Goal: Navigation & Orientation: Find specific page/section

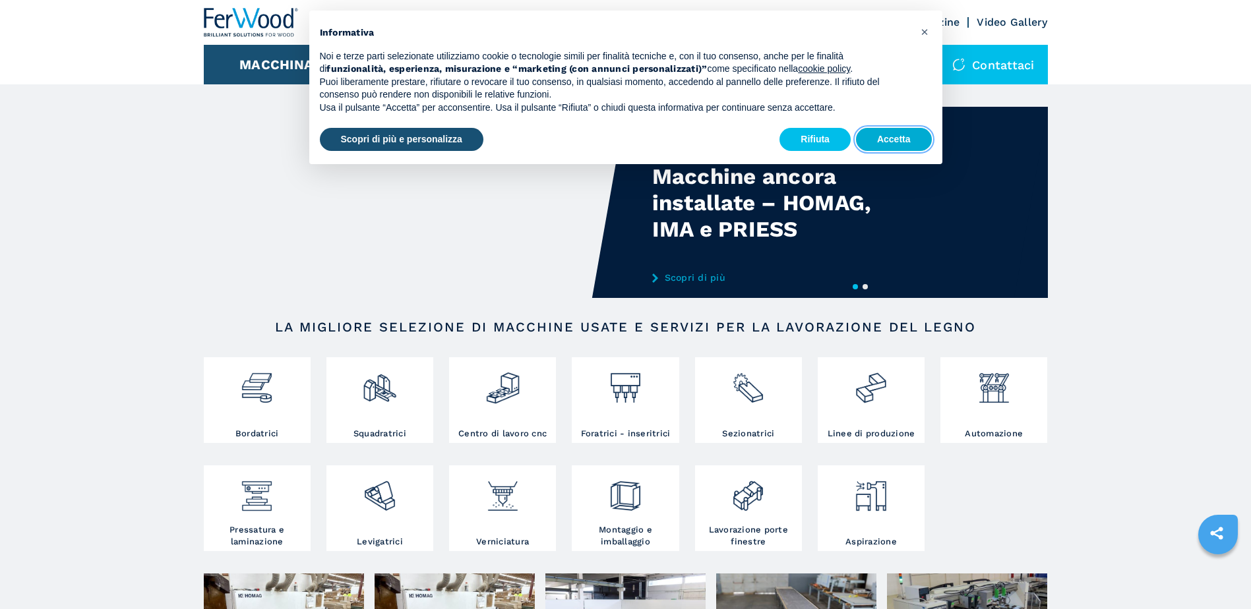
click at [886, 139] on button "Accetta" at bounding box center [894, 140] width 76 height 24
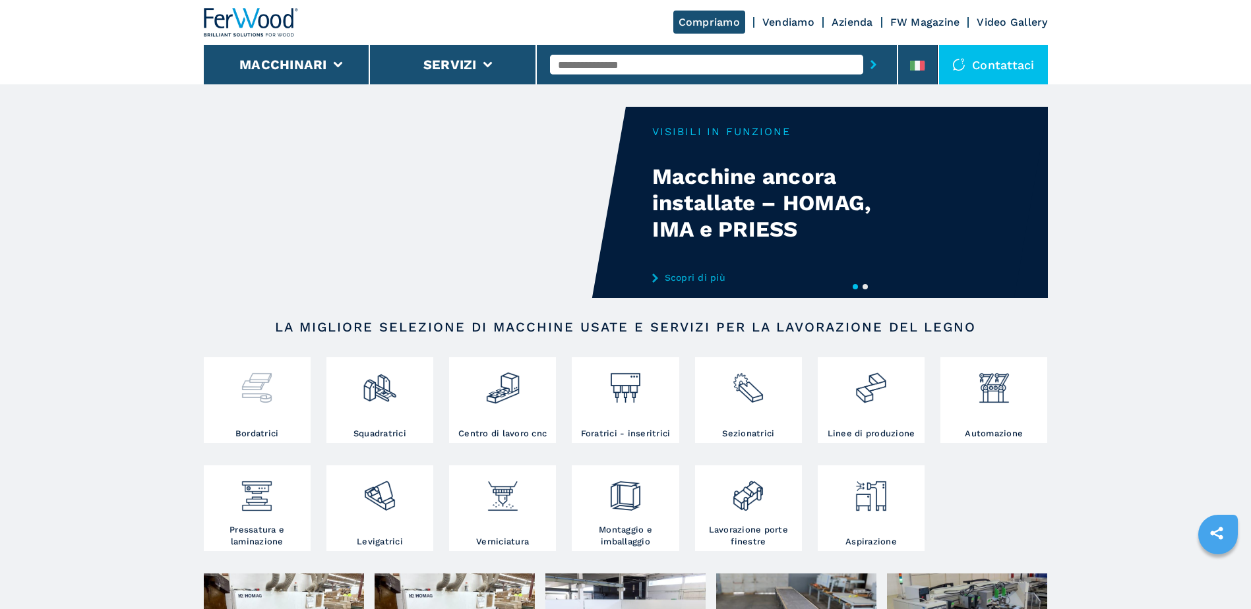
click at [269, 402] on img at bounding box center [256, 383] width 35 height 45
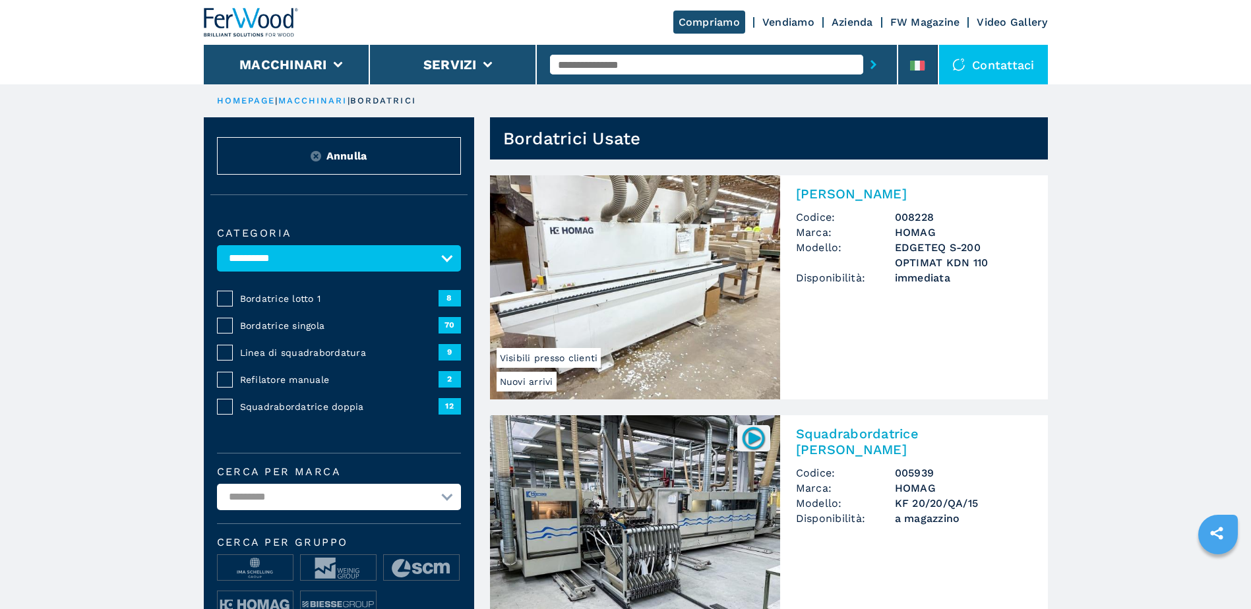
scroll to position [213, 0]
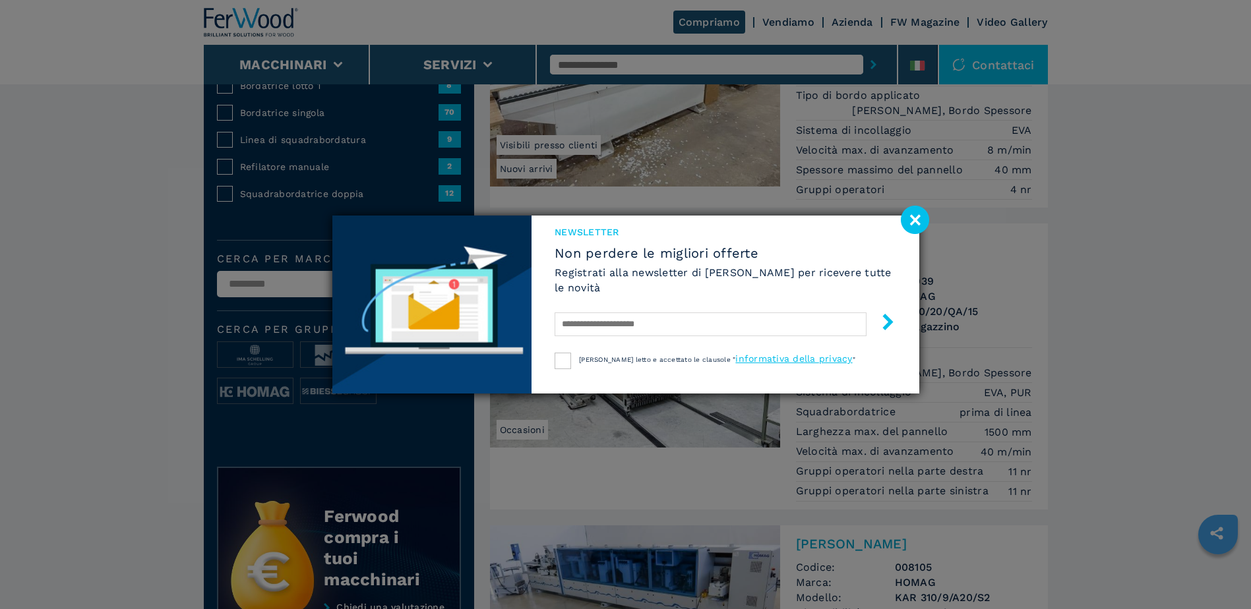
click at [917, 225] on image at bounding box center [915, 220] width 28 height 28
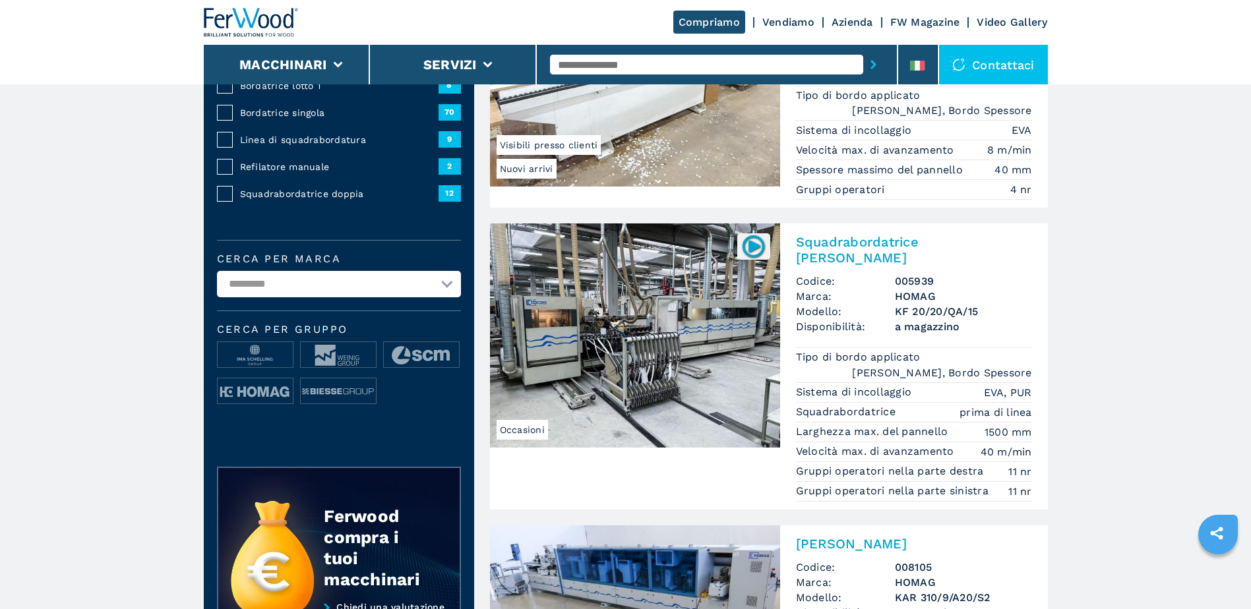
scroll to position [0, 0]
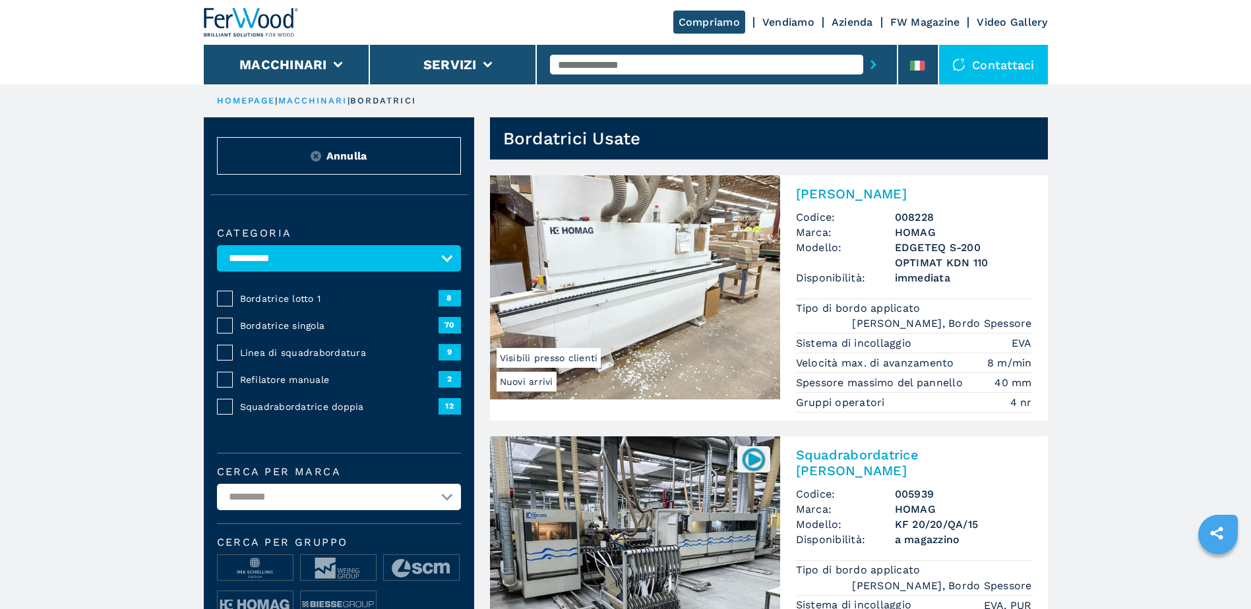
click at [332, 102] on link "macchinari" at bounding box center [312, 101] width 69 height 10
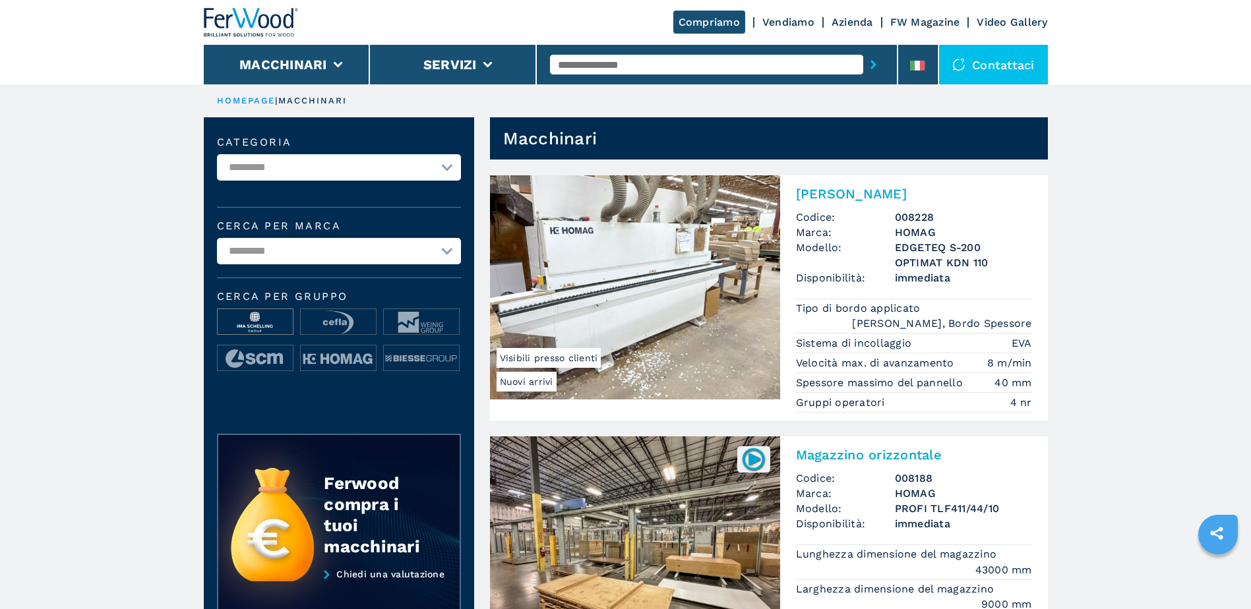
click at [261, 319] on img at bounding box center [255, 322] width 75 height 26
